Goal: Task Accomplishment & Management: Use online tool/utility

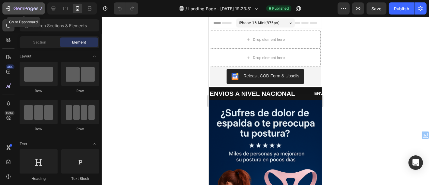
click at [8, 8] on icon "button" at bounding box center [8, 8] width 6 height 6
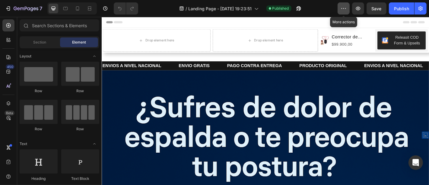
click at [340, 11] on button "button" at bounding box center [344, 8] width 12 height 12
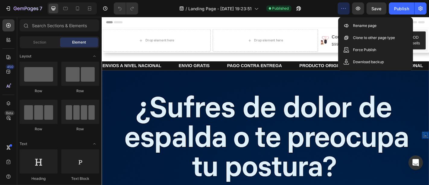
click at [340, 11] on button "button" at bounding box center [344, 8] width 12 height 12
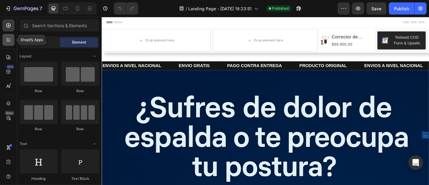
click at [8, 44] on div at bounding box center [8, 40] width 12 height 12
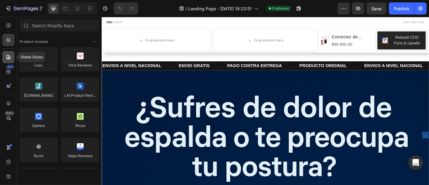
click at [6, 58] on icon at bounding box center [8, 57] width 6 height 6
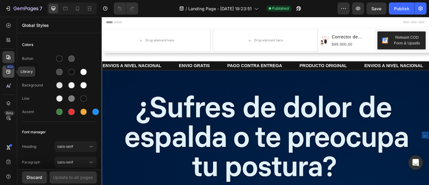
click at [7, 73] on icon at bounding box center [8, 72] width 4 height 4
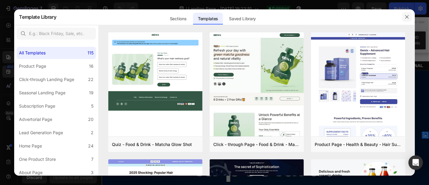
click at [405, 17] on icon "button" at bounding box center [407, 16] width 5 height 5
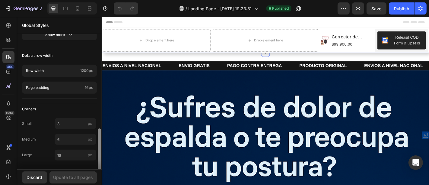
scroll to position [198, 0]
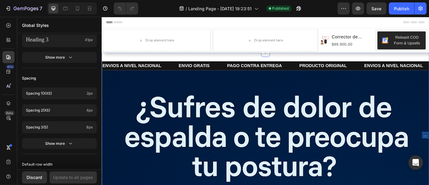
drag, startPoint x: 200, startPoint y: 71, endPoint x: 106, endPoint y: 61, distance: 95.0
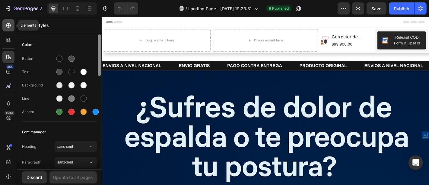
click at [4, 24] on div at bounding box center [8, 25] width 12 height 12
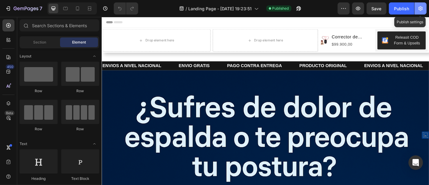
click at [418, 2] on button "button" at bounding box center [421, 8] width 12 height 12
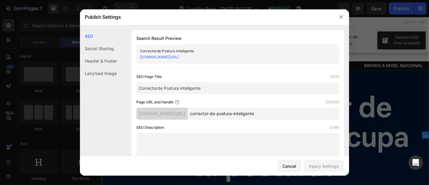
click at [96, 59] on div "Header & Footer" at bounding box center [98, 61] width 37 height 12
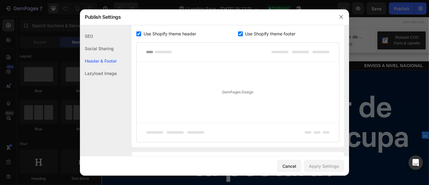
scroll to position [347, 0]
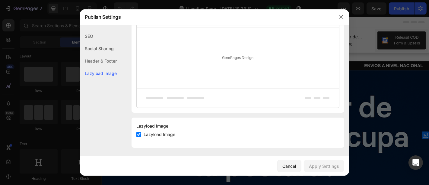
click at [105, 57] on div "Header & Footer" at bounding box center [98, 61] width 37 height 12
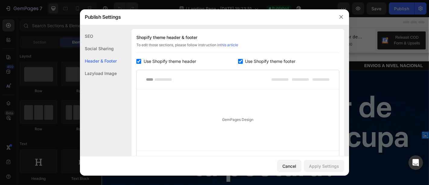
scroll to position [282, 0]
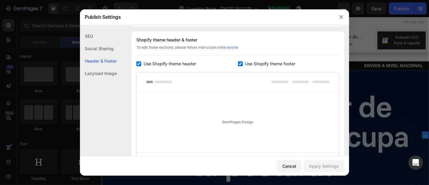
click at [196, 118] on div "GemPages Design" at bounding box center [238, 122] width 202 height 61
click at [235, 121] on div "GemPages Design" at bounding box center [238, 122] width 202 height 61
click at [183, 80] on div at bounding box center [238, 81] width 202 height 19
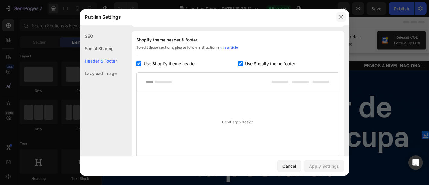
click at [339, 21] on button "button" at bounding box center [341, 17] width 10 height 10
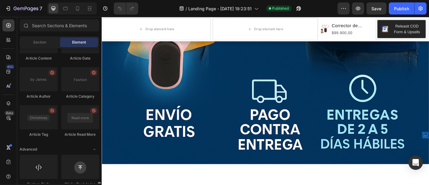
scroll to position [1653, 0]
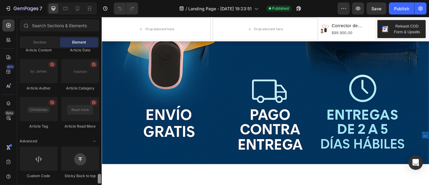
drag, startPoint x: 99, startPoint y: 58, endPoint x: 99, endPoint y: 189, distance: 131.6
click at [99, 0] on html "7 / Landing Page - [DATE] 19:23:51 Published Preview Save Publish 450 Beta Sect…" at bounding box center [214, 0] width 429 height 0
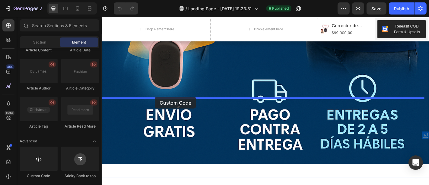
drag, startPoint x: 142, startPoint y: 177, endPoint x: 160, endPoint y: 105, distance: 74.7
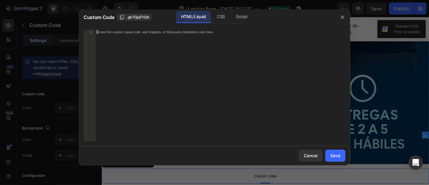
click at [233, 92] on div "Insert the custom Liquid code, add snippets, or third-party installation code h…" at bounding box center [221, 90] width 250 height 120
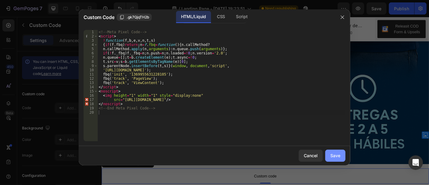
click at [336, 152] on div "Save" at bounding box center [335, 155] width 10 height 6
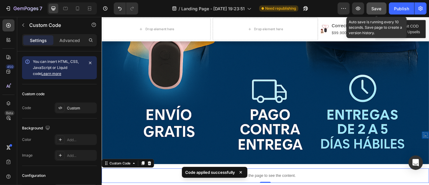
click at [380, 6] on span "Save" at bounding box center [377, 8] width 10 height 5
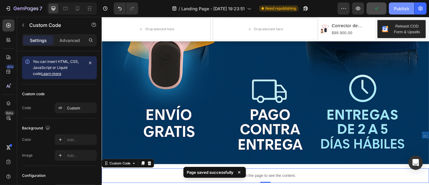
click at [396, 12] on button "Publish" at bounding box center [401, 8] width 25 height 12
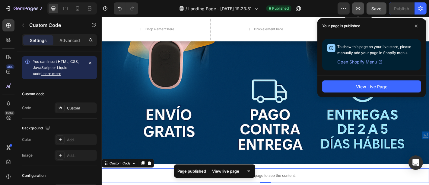
click at [361, 7] on icon "button" at bounding box center [358, 8] width 6 height 6
